Goal: Information Seeking & Learning: Learn about a topic

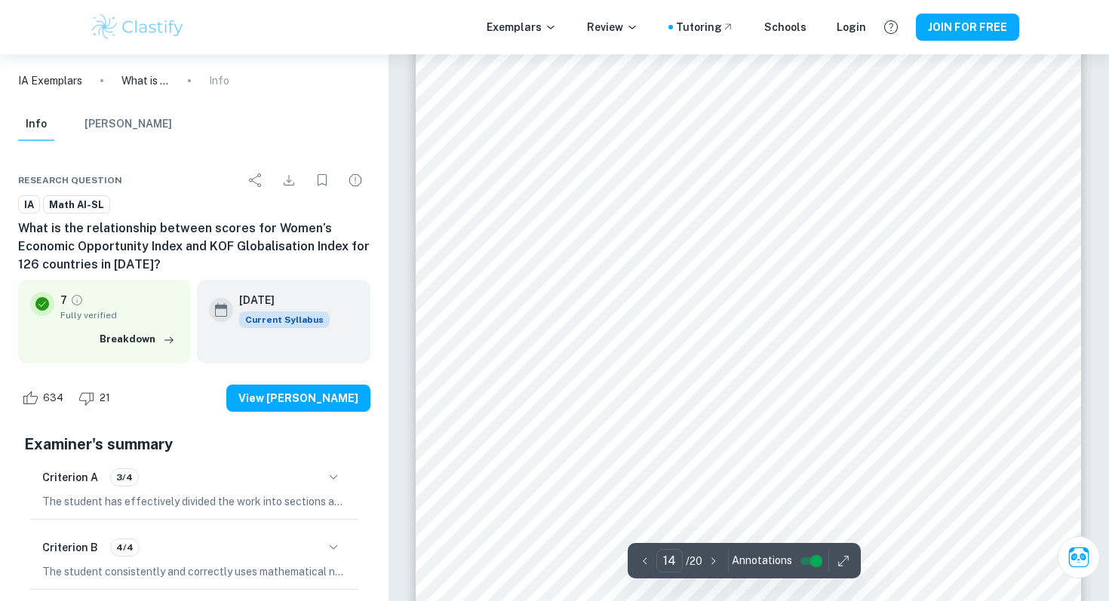
scroll to position [13028, 0]
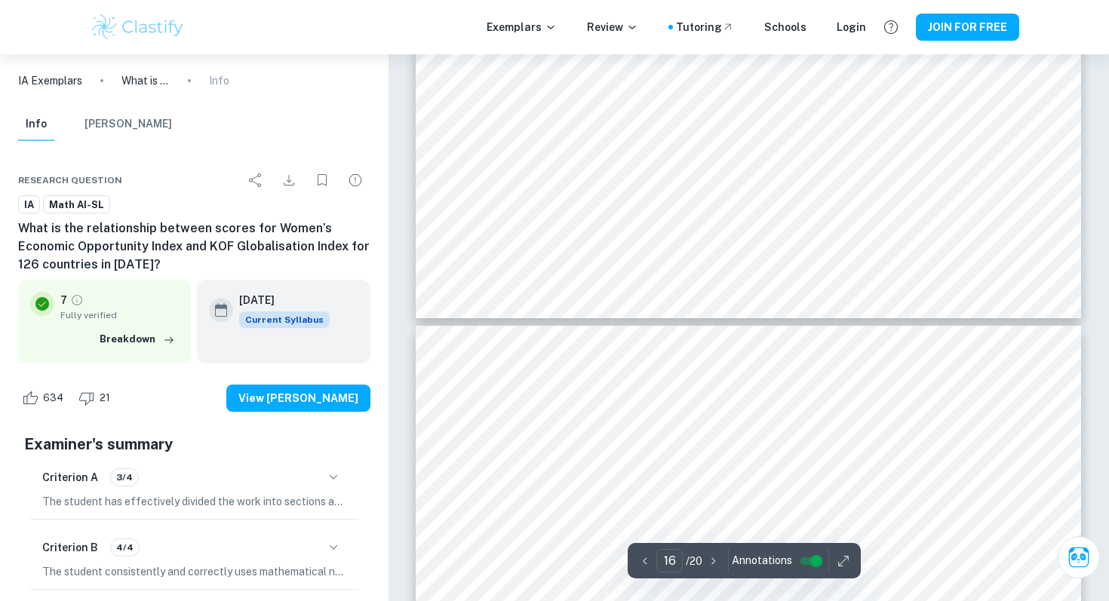
type input "15"
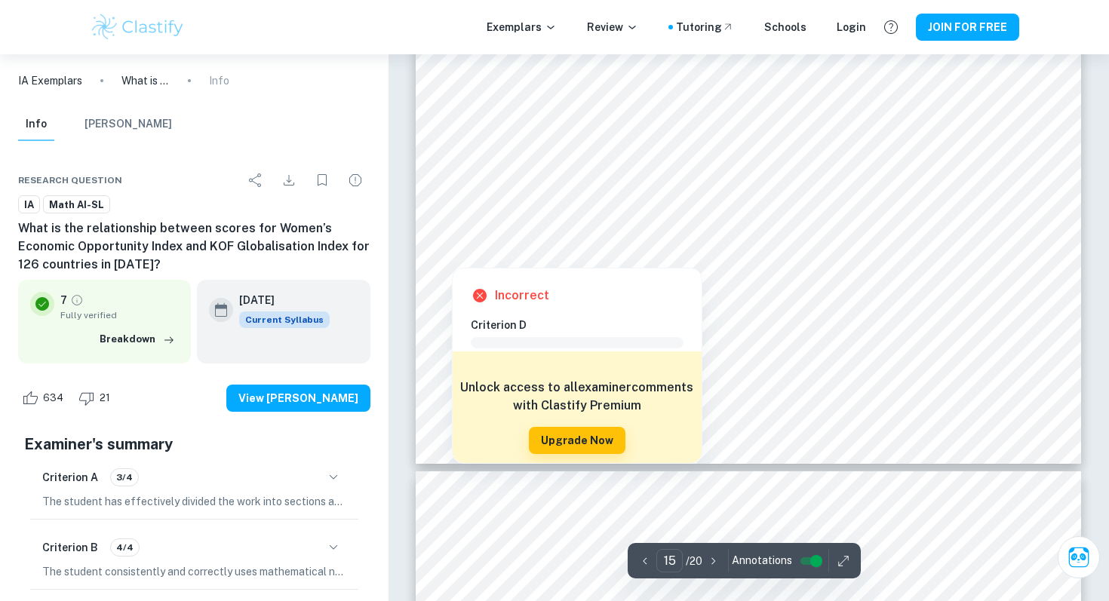
click at [453, 248] on div at bounding box center [452, 246] width 36 height 36
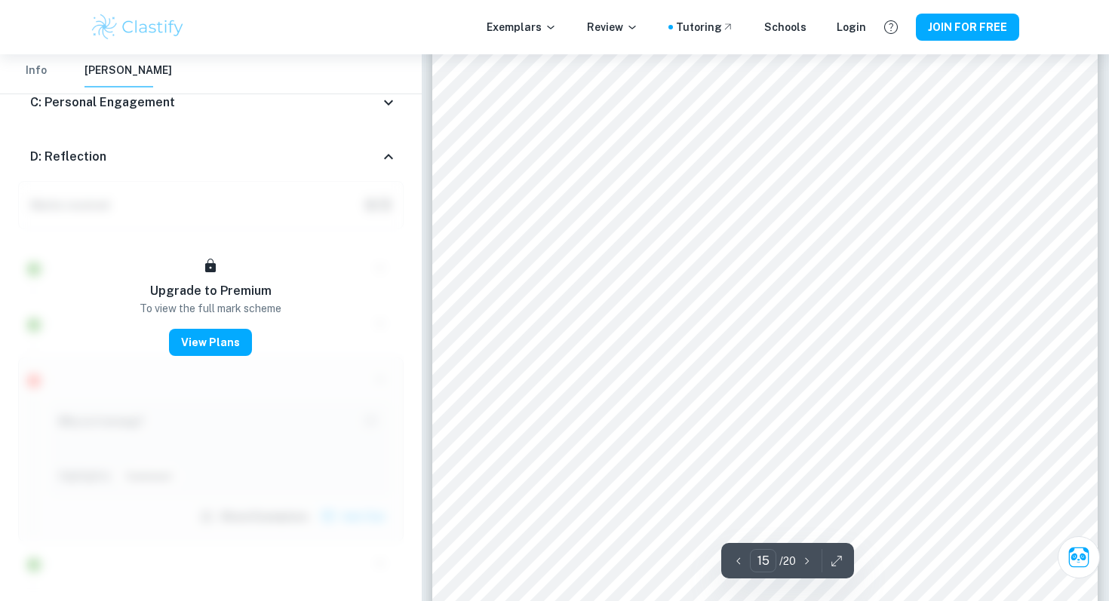
scroll to position [13642, 0]
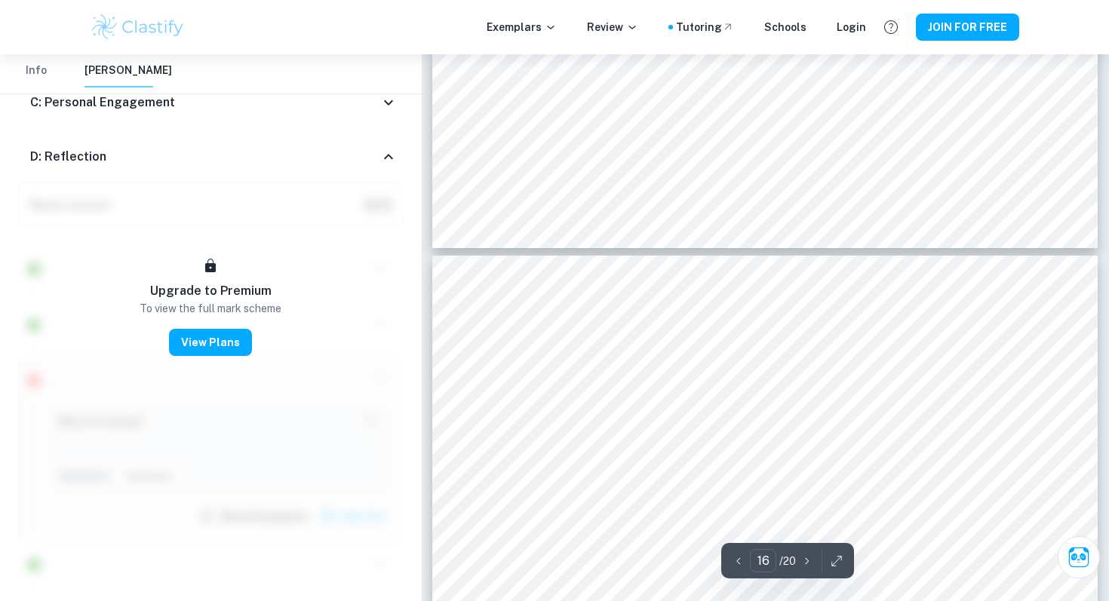
type input "15"
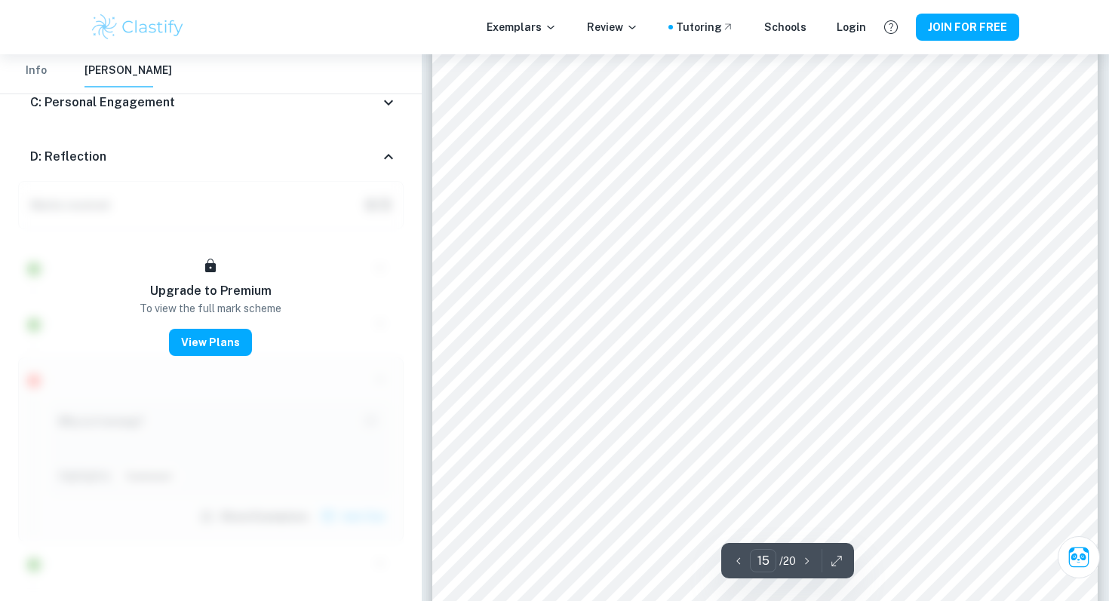
scroll to position [13640, 0]
